Goal: Task Accomplishment & Management: Complete application form

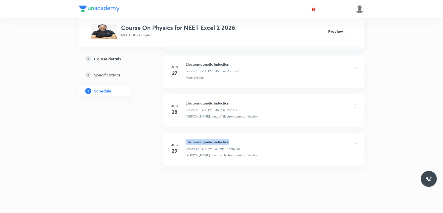
drag, startPoint x: 186, startPoint y: 142, endPoint x: 231, endPoint y: 142, distance: 44.9
click at [231, 142] on h6 "Electromagnetic induction" at bounding box center [213, 141] width 54 height 5
copy h6 "Electromagnetic induction"
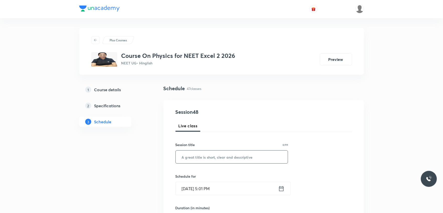
click at [229, 158] on input "text" at bounding box center [232, 157] width 112 height 13
paste input "Electromagnetic induction"
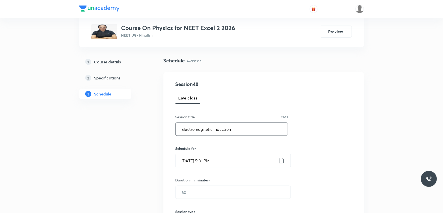
scroll to position [83, 0]
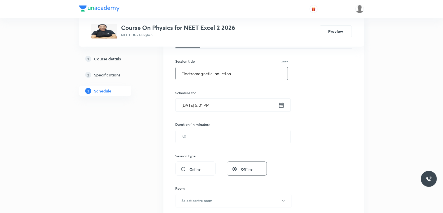
type input "Electromagnetic induction"
click at [218, 110] on input "[DATE] 5:01 PM" at bounding box center [227, 105] width 103 height 13
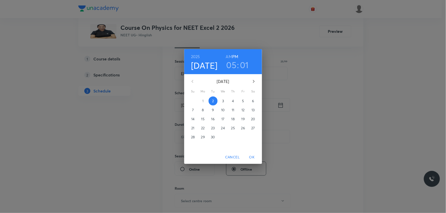
click at [233, 67] on h3 "05" at bounding box center [231, 65] width 10 height 11
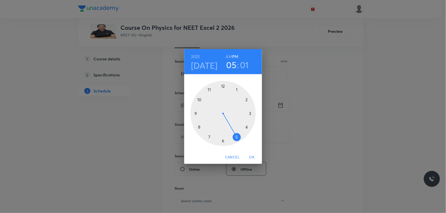
click at [248, 67] on h3 "01" at bounding box center [244, 65] width 9 height 11
drag, startPoint x: 228, startPoint y: 86, endPoint x: 235, endPoint y: 90, distance: 7.3
click at [235, 90] on div at bounding box center [222, 113] width 65 height 65
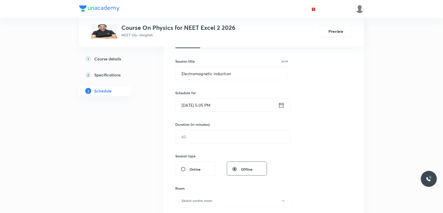
scroll to position [139, 0]
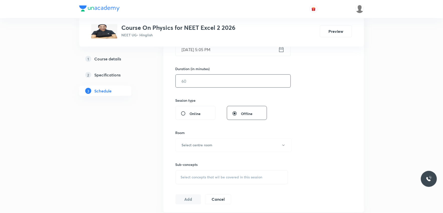
click at [221, 81] on input "text" at bounding box center [233, 81] width 115 height 13
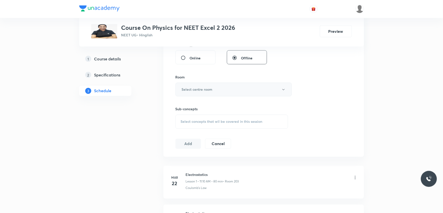
type input "50"
click at [221, 88] on button "Select centre room" at bounding box center [234, 90] width 116 height 14
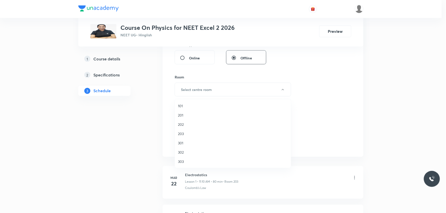
click at [189, 115] on span "201" at bounding box center [233, 115] width 110 height 5
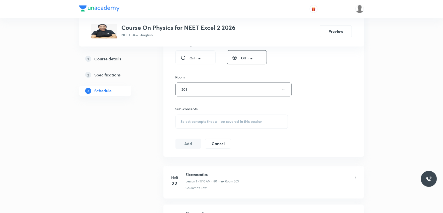
click at [217, 122] on span "Select concepts that wil be covered in this session" at bounding box center [222, 122] width 82 height 4
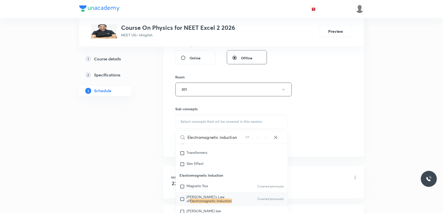
scroll to position [279, 0]
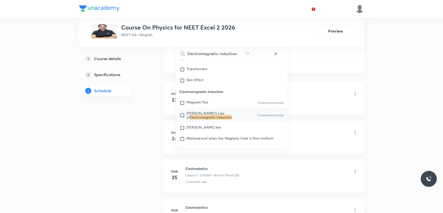
type input "Electromagnetic induction"
click at [221, 123] on div "[PERSON_NAME]'s Law of Electromagnetic Induction Covered previously" at bounding box center [232, 116] width 112 height 14
checkbox input "true"
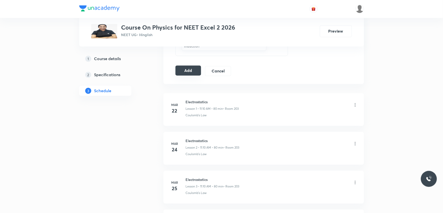
click at [188, 66] on button "Add" at bounding box center [189, 71] width 26 height 10
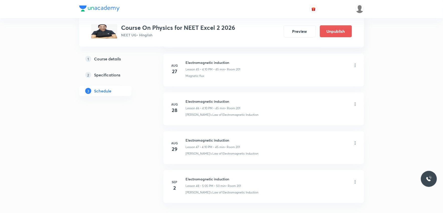
scroll to position [1826, 0]
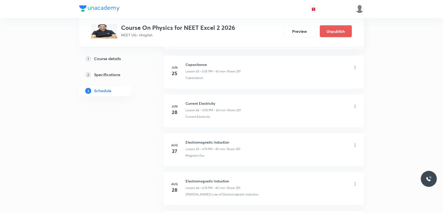
scroll to position [2057, 0]
